Goal: Information Seeking & Learning: Learn about a topic

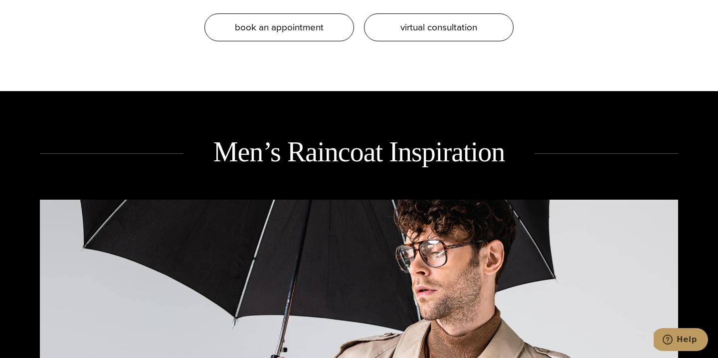
scroll to position [1243, 0]
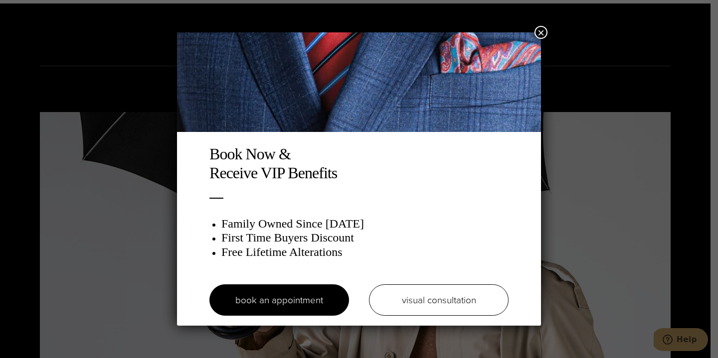
click at [542, 28] on button "×" at bounding box center [540, 32] width 13 height 13
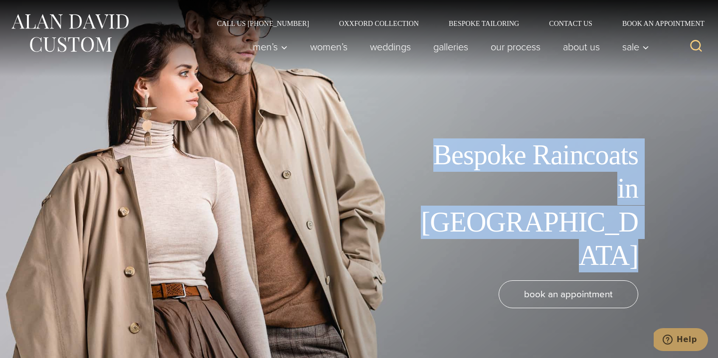
drag, startPoint x: 219, startPoint y: 279, endPoint x: 249, endPoint y: -16, distance: 296.6
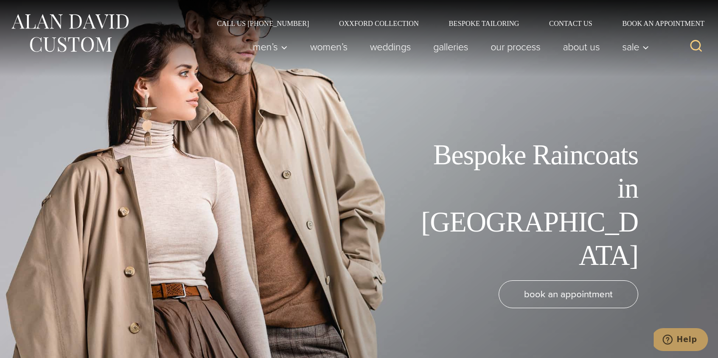
drag, startPoint x: 135, startPoint y: 172, endPoint x: 146, endPoint y: -23, distance: 195.7
drag, startPoint x: 79, startPoint y: 149, endPoint x: 68, endPoint y: -3, distance: 152.4
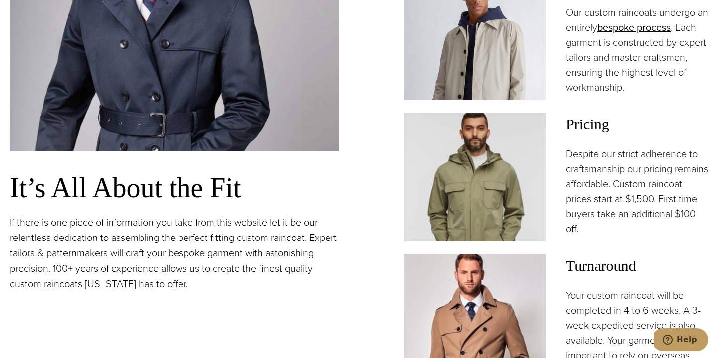
scroll to position [730, 0]
